Goal: Task Accomplishment & Management: Manage account settings

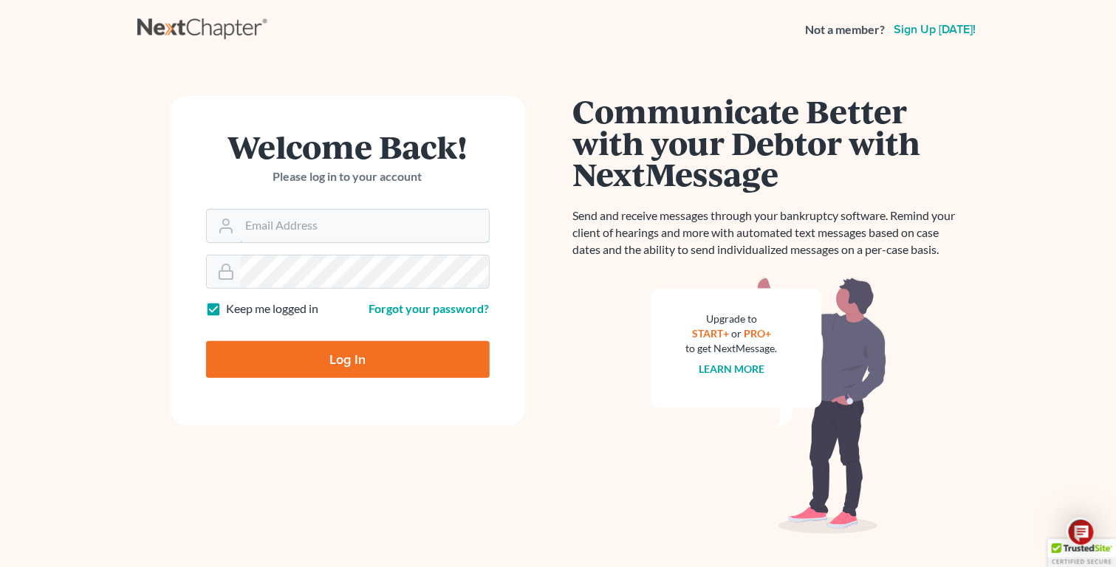
type input "[EMAIL_ADDRESS][DOMAIN_NAME]"
click at [349, 378] on input "Log In" at bounding box center [347, 359] width 283 height 37
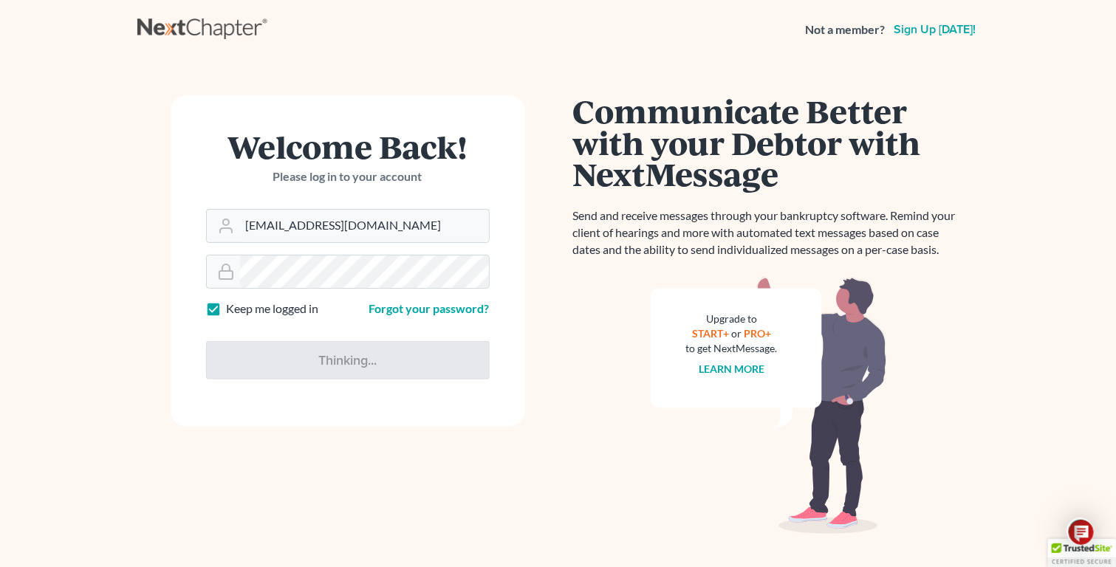
type input "Thinking..."
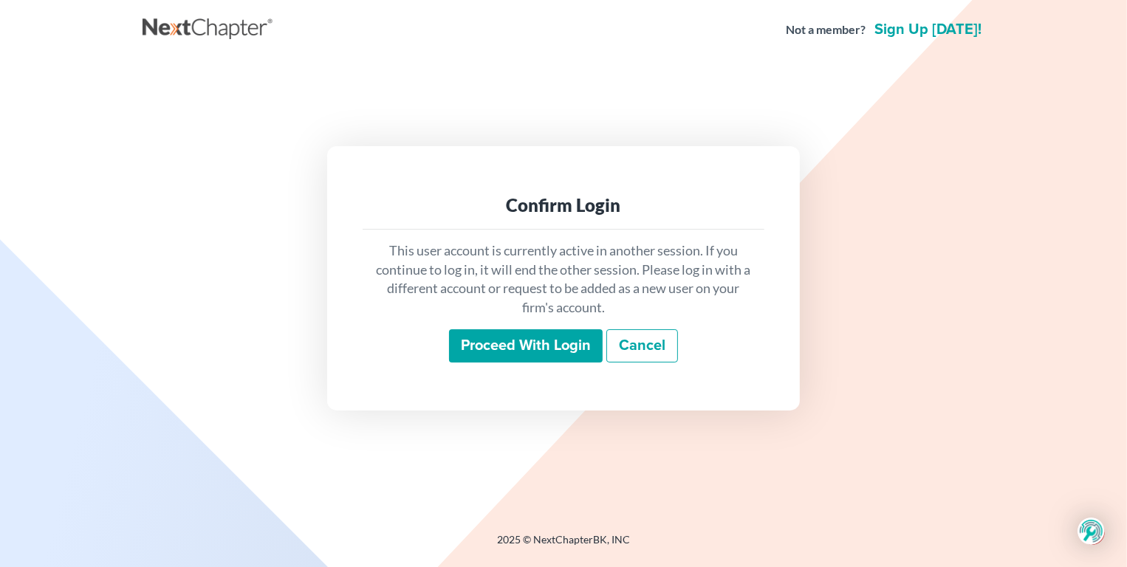
click at [520, 345] on input "Proceed with login" at bounding box center [526, 346] width 154 height 34
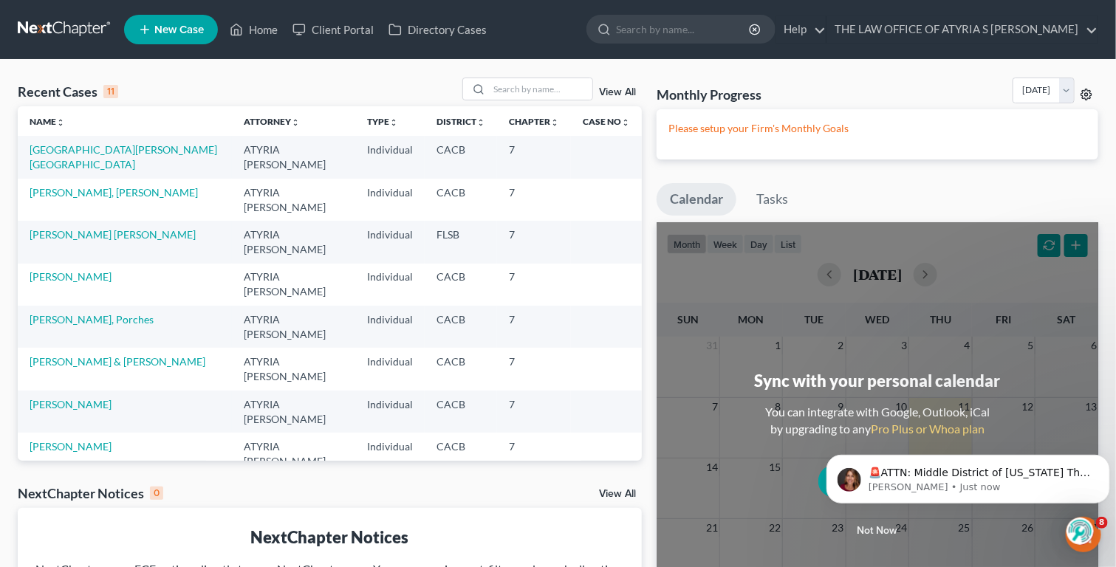
click at [1082, 91] on icon at bounding box center [1086, 94] width 11 height 11
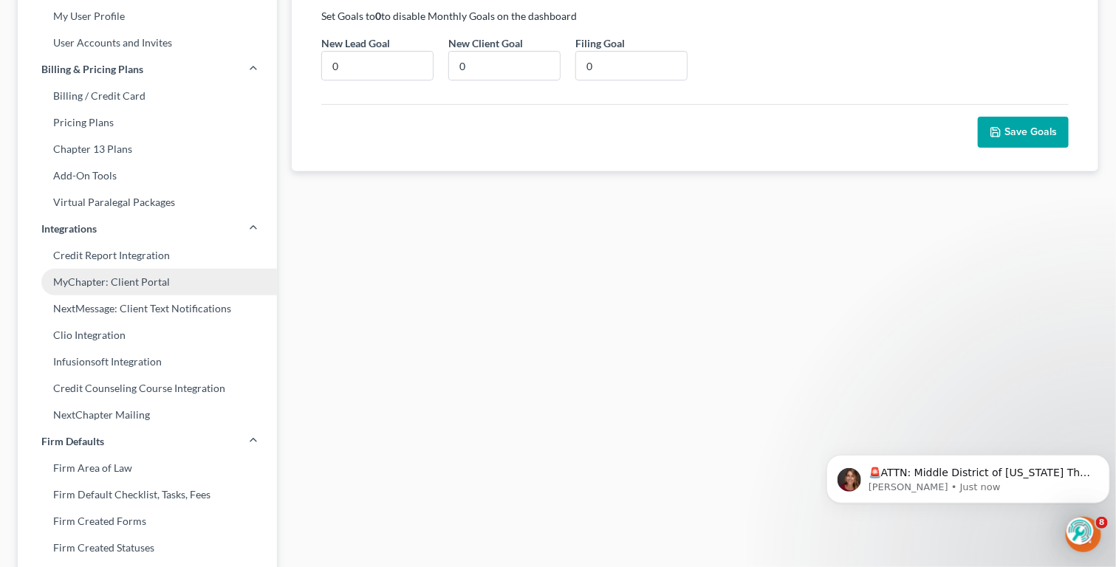
scroll to position [148, 0]
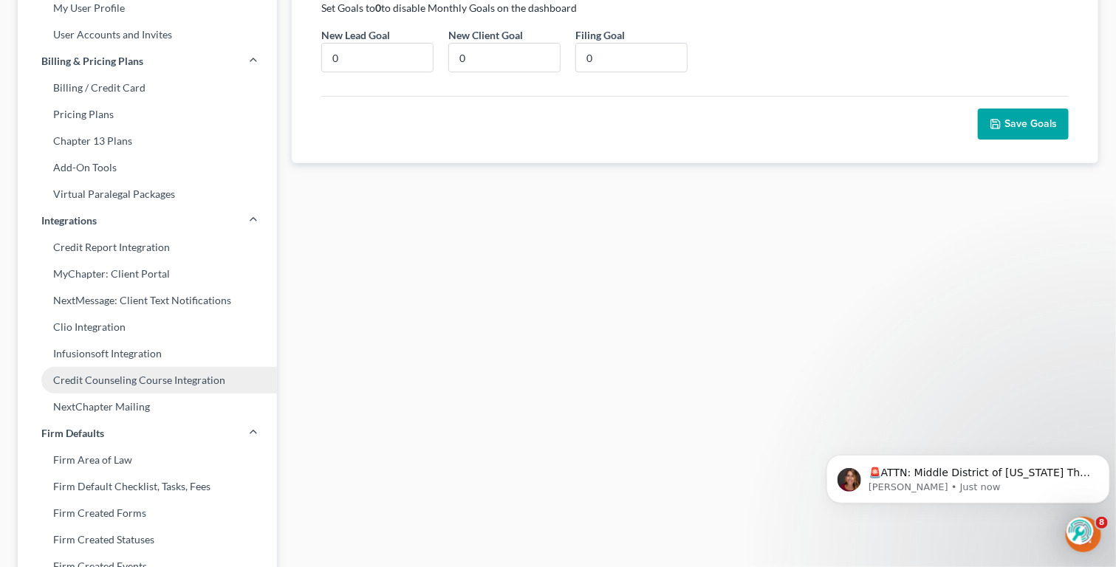
click at [119, 378] on link "Credit Counseling Course Integration" at bounding box center [147, 380] width 259 height 27
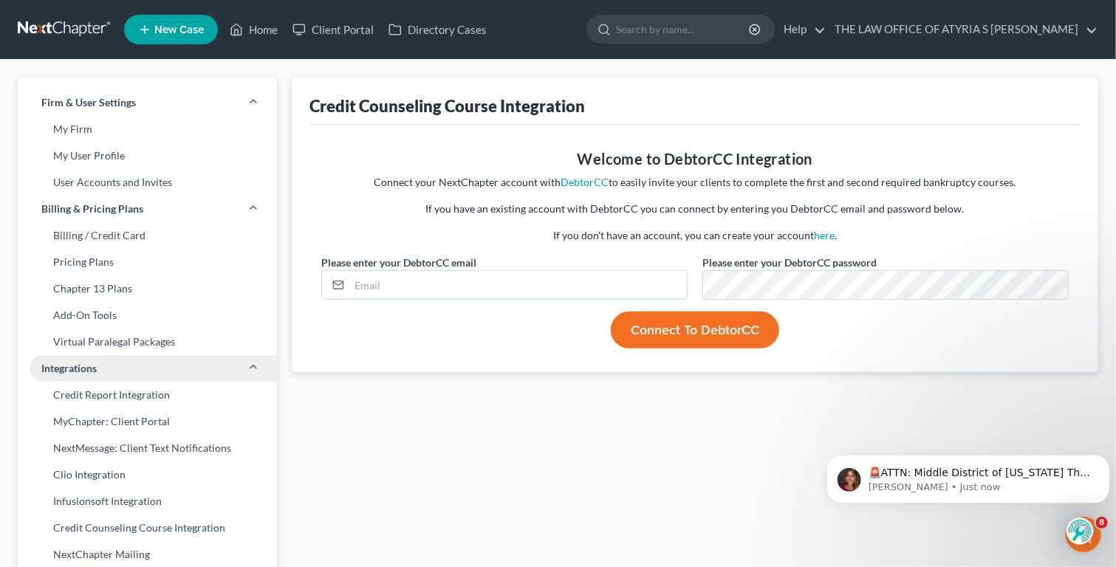
type input "[EMAIL_ADDRESS][DOMAIN_NAME]"
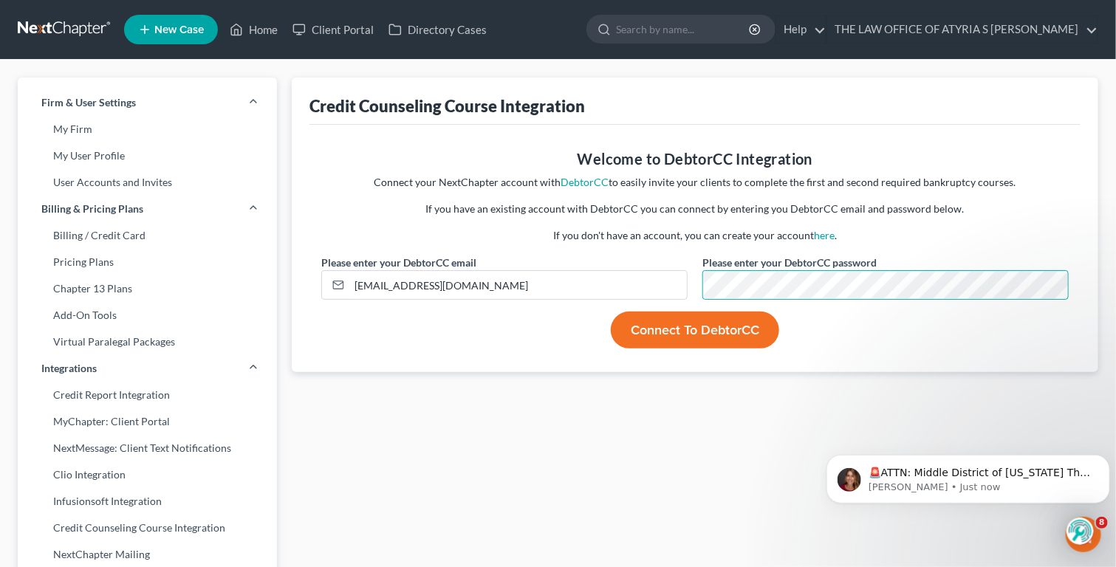
click at [658, 472] on div "Credit Counseling Course Integration Welcome to DebtorCC Integration Connect yo…" at bounding box center [694, 564] width 821 height 972
click at [706, 328] on button "Connect to DebtorCC" at bounding box center [695, 330] width 168 height 37
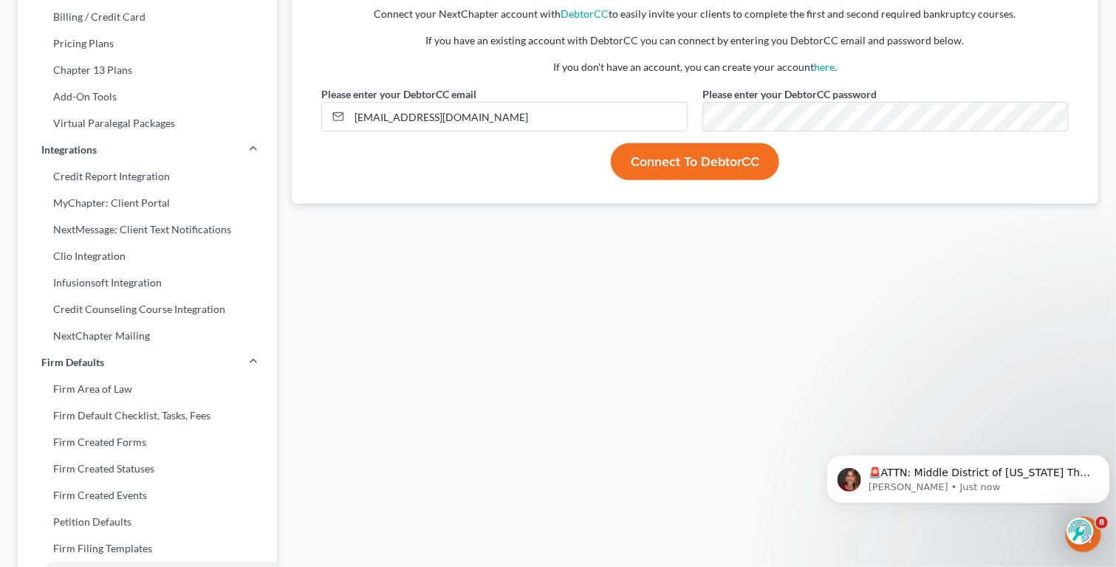
scroll to position [221, 0]
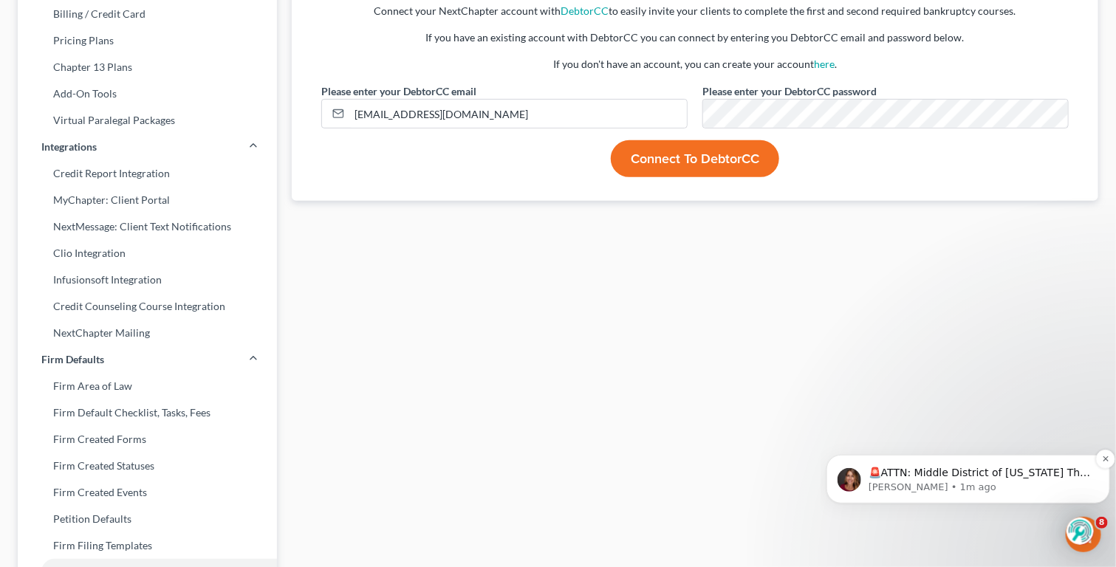
click at [986, 474] on p "🚨ATTN: Middle District of Florida The court has added a new Credit Counseling F…" at bounding box center [978, 472] width 223 height 15
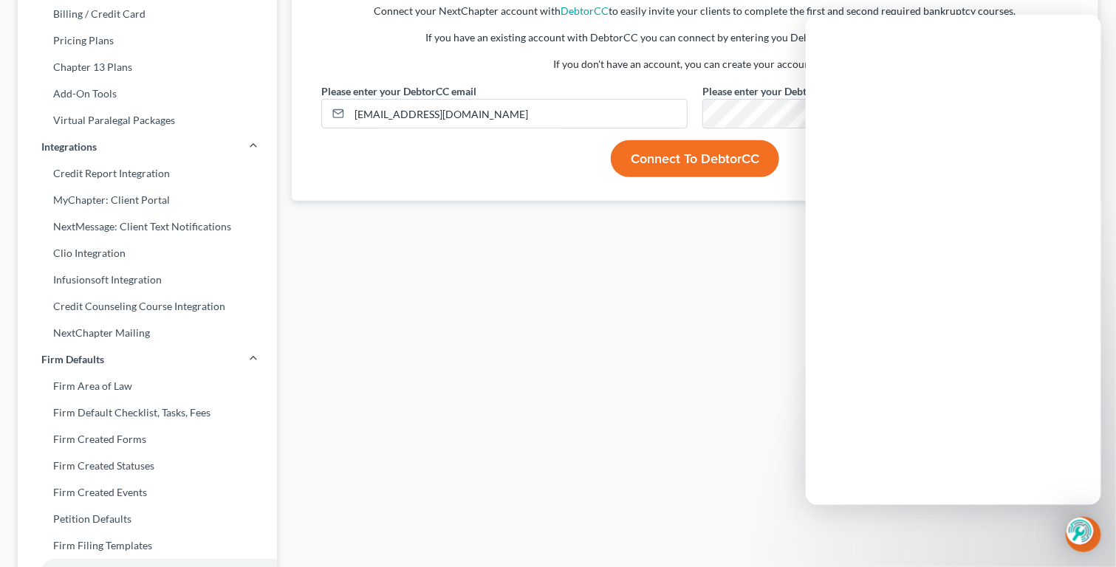
scroll to position [0, 0]
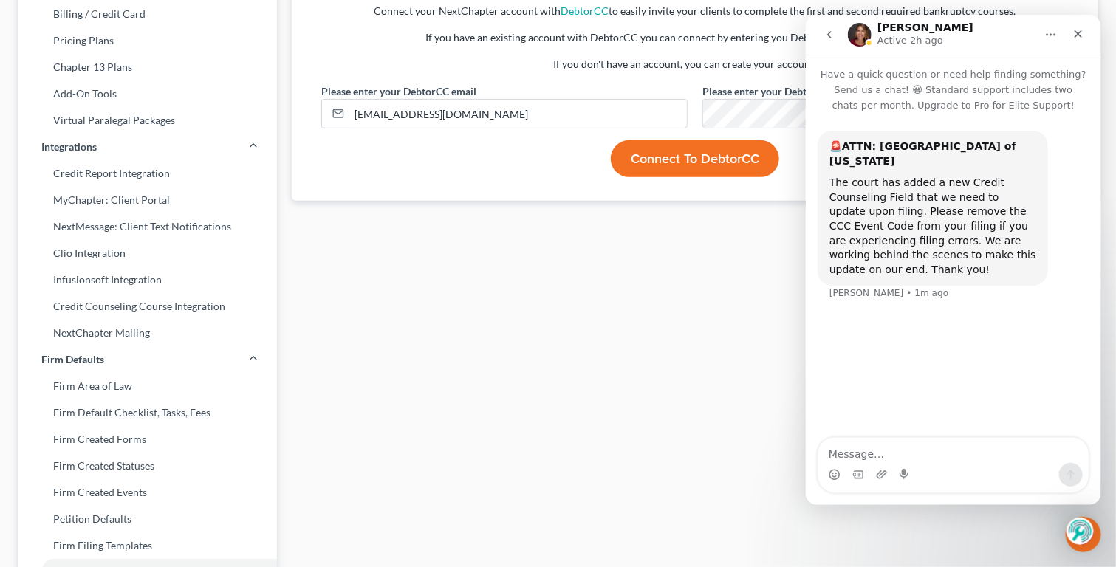
click at [718, 318] on div "Credit Counseling Course Integration Invalid credentials Welcome to DebtorCC In…" at bounding box center [694, 342] width 821 height 972
click at [1074, 37] on icon "Close" at bounding box center [1077, 34] width 12 height 12
